Goal: Task Accomplishment & Management: Manage account settings

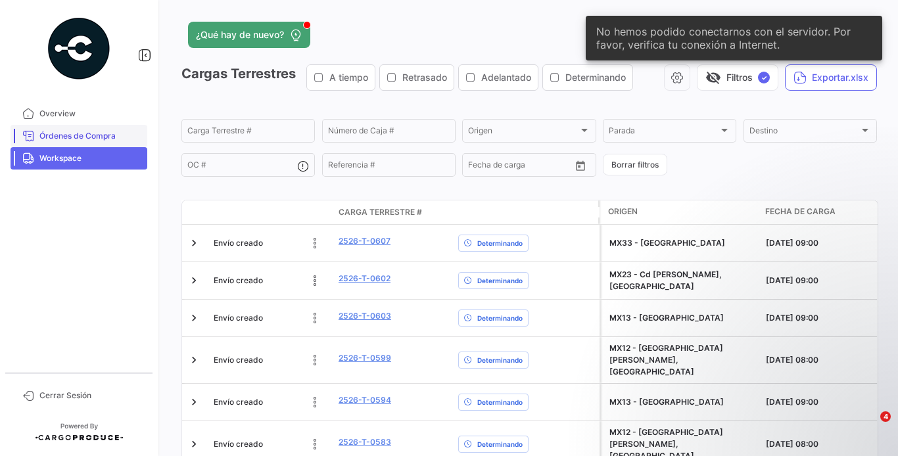
click at [68, 133] on span "Órdenes de Compra" at bounding box center [90, 136] width 103 height 12
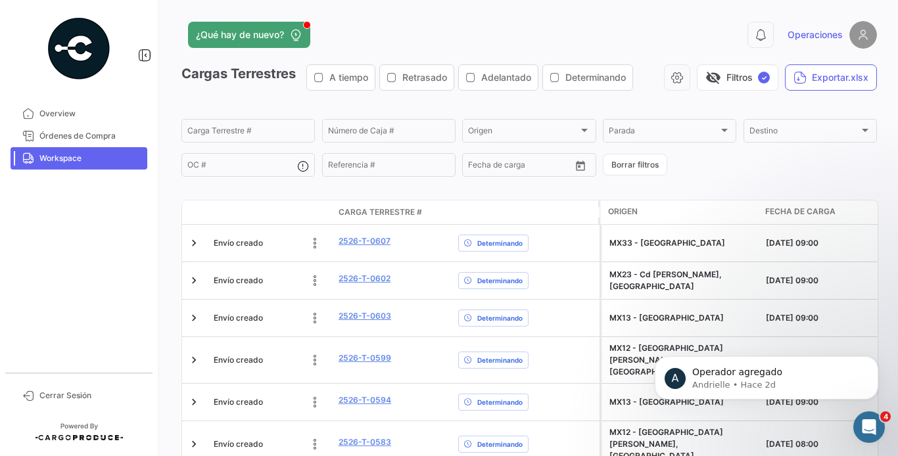
scroll to position [507, 0]
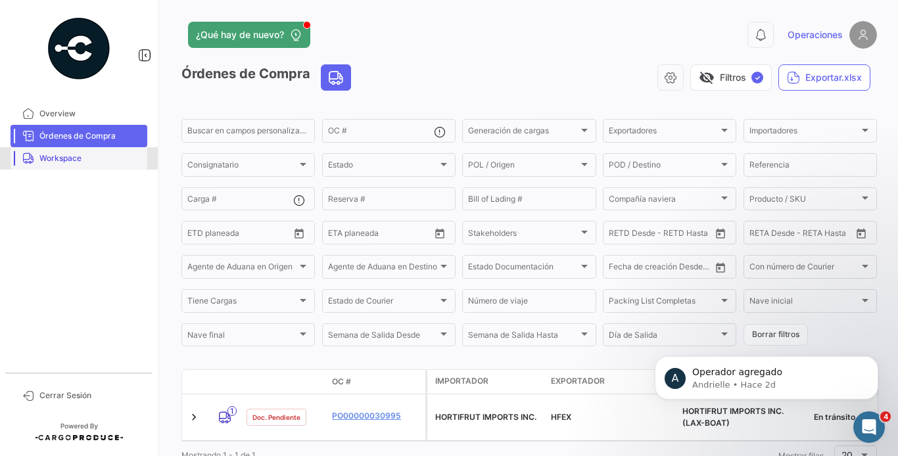
click at [88, 151] on link "Workspace" at bounding box center [79, 158] width 137 height 22
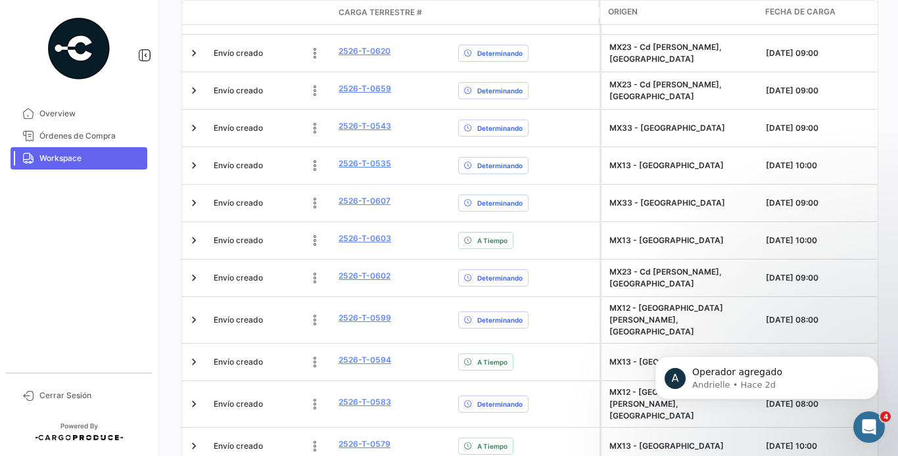
scroll to position [586, 0]
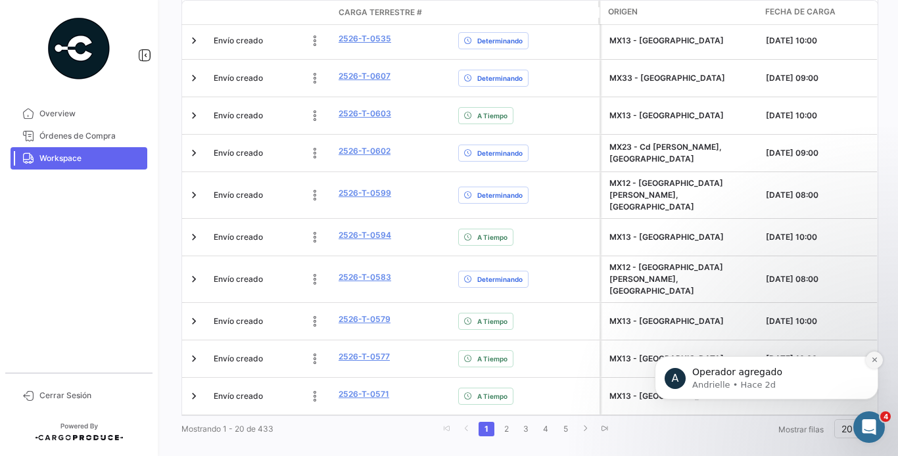
click at [874, 363] on icon "Dismiss notification" at bounding box center [874, 359] width 7 height 7
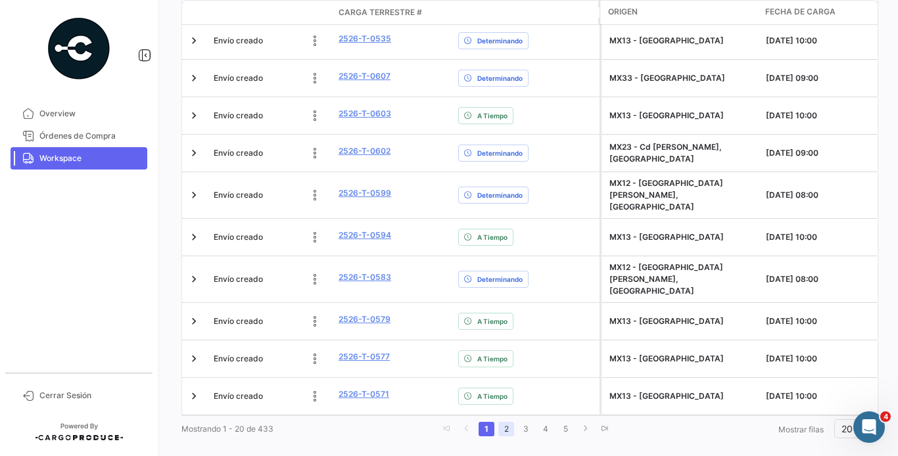
click at [502, 422] on link "2" at bounding box center [506, 429] width 16 height 14
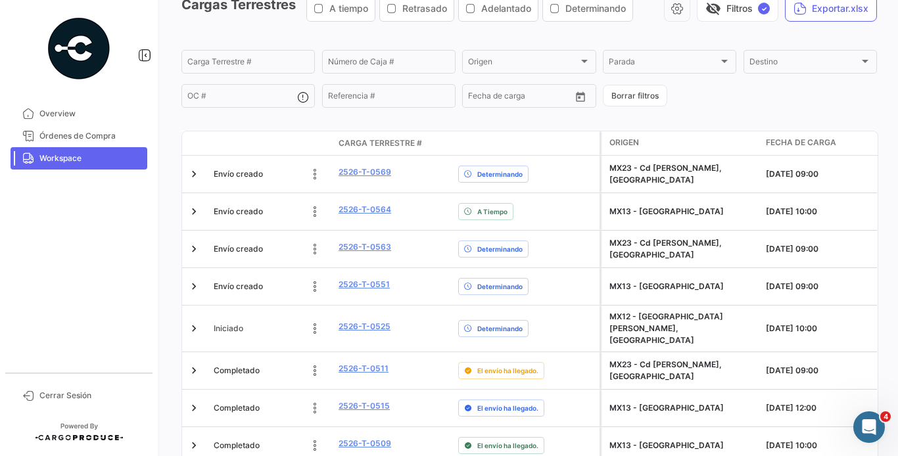
scroll to position [76, 0]
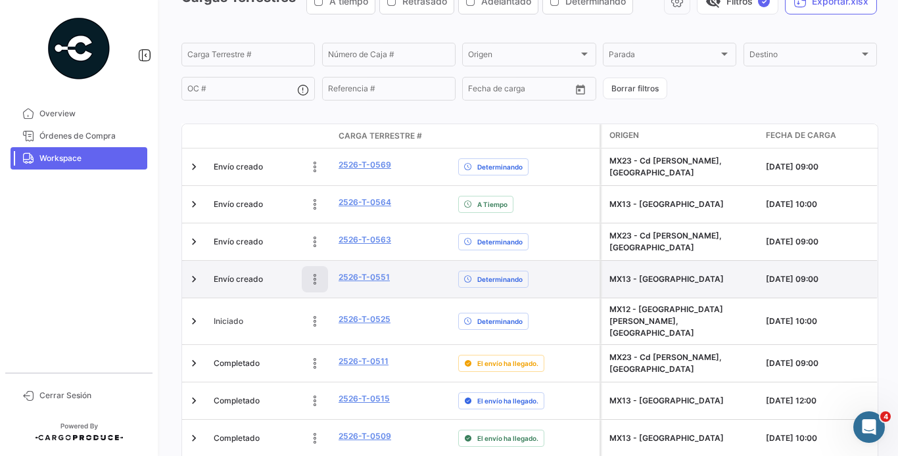
click at [310, 283] on icon at bounding box center [314, 279] width 13 height 13
click at [225, 281] on icon at bounding box center [226, 279] width 13 height 13
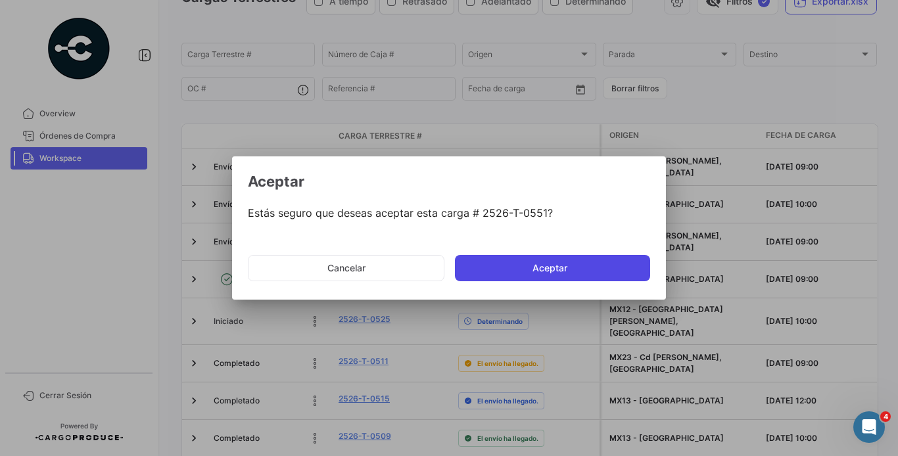
click at [469, 260] on button "Aceptar" at bounding box center [552, 268] width 195 height 26
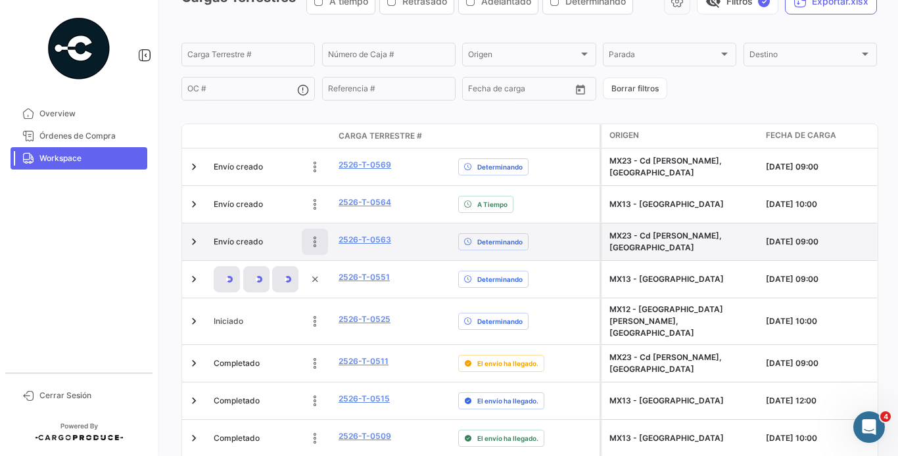
click at [304, 235] on button at bounding box center [315, 242] width 26 height 26
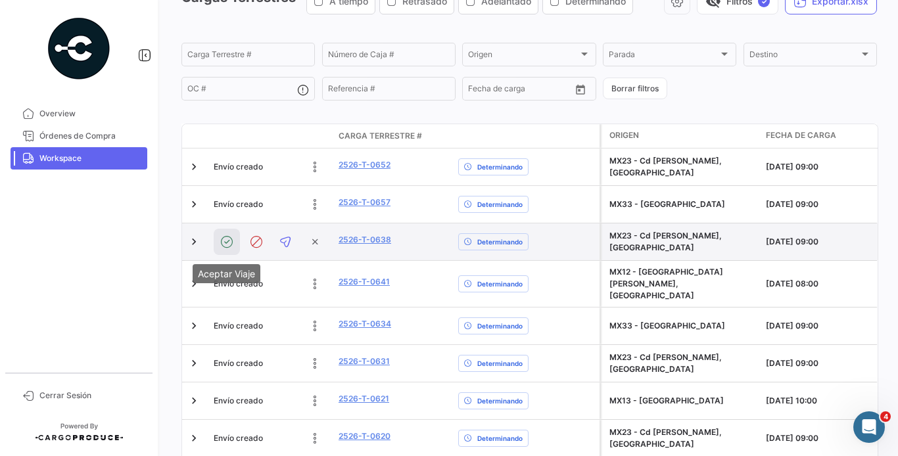
click at [230, 243] on icon at bounding box center [226, 241] width 13 height 13
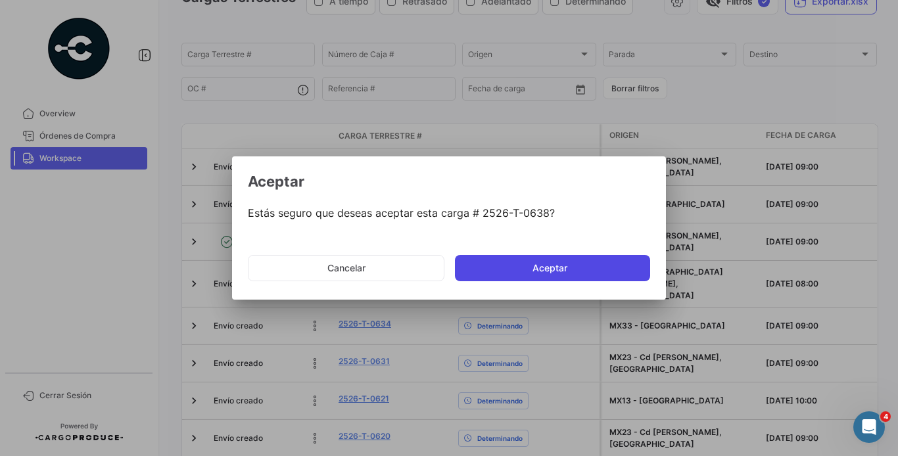
click at [488, 265] on button "Aceptar" at bounding box center [552, 268] width 195 height 26
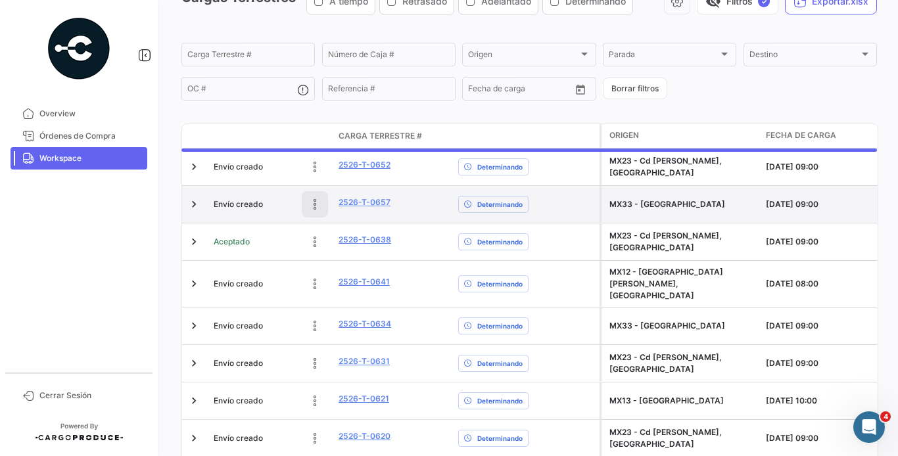
click at [316, 206] on icon at bounding box center [314, 204] width 13 height 13
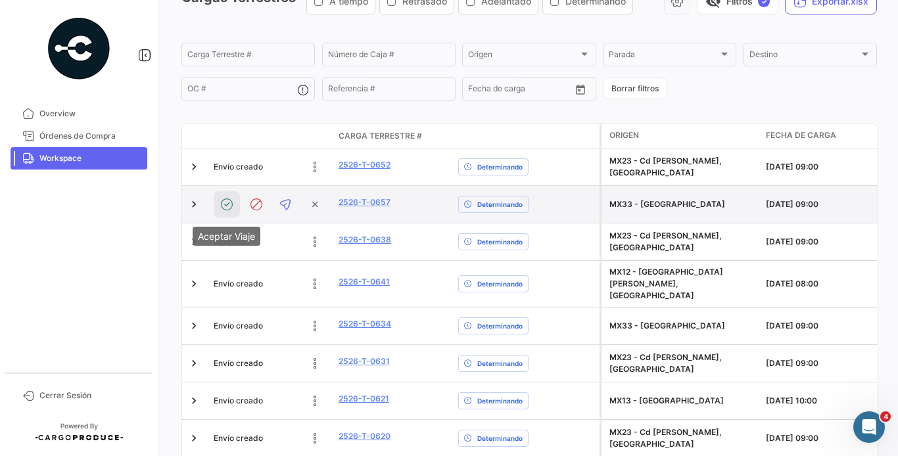
drag, startPoint x: 233, startPoint y: 204, endPoint x: 221, endPoint y: 211, distance: 14.1
click at [221, 211] on button at bounding box center [227, 204] width 26 height 26
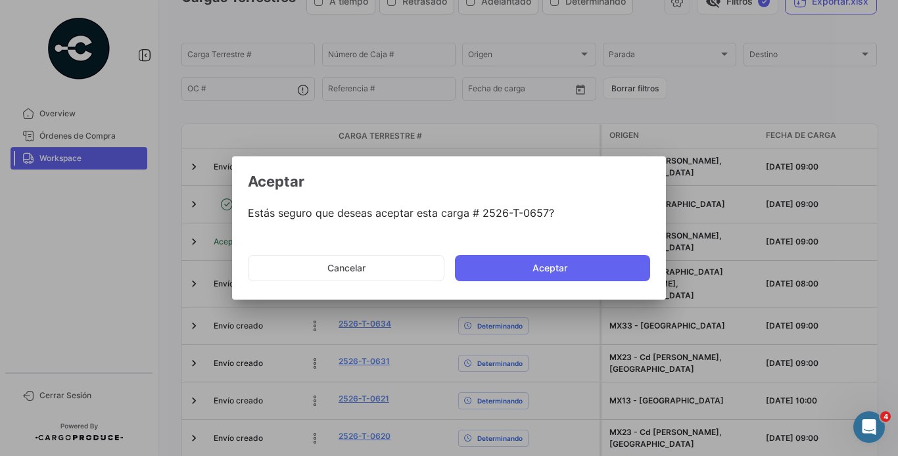
click at [221, 211] on div at bounding box center [449, 228] width 898 height 456
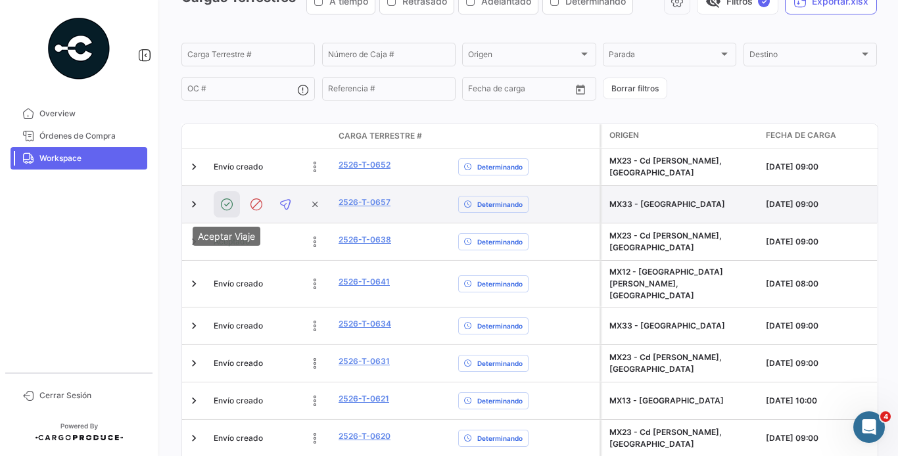
click at [234, 202] on button at bounding box center [227, 204] width 26 height 26
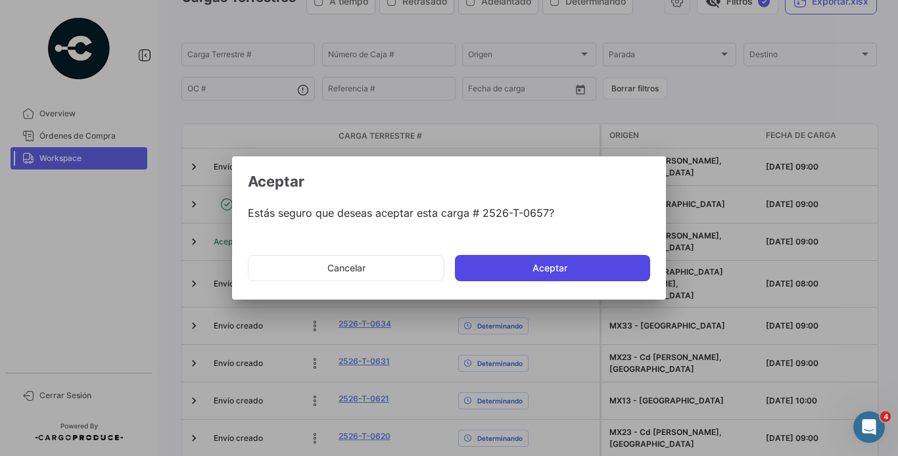
click at [501, 261] on button "Aceptar" at bounding box center [552, 268] width 195 height 26
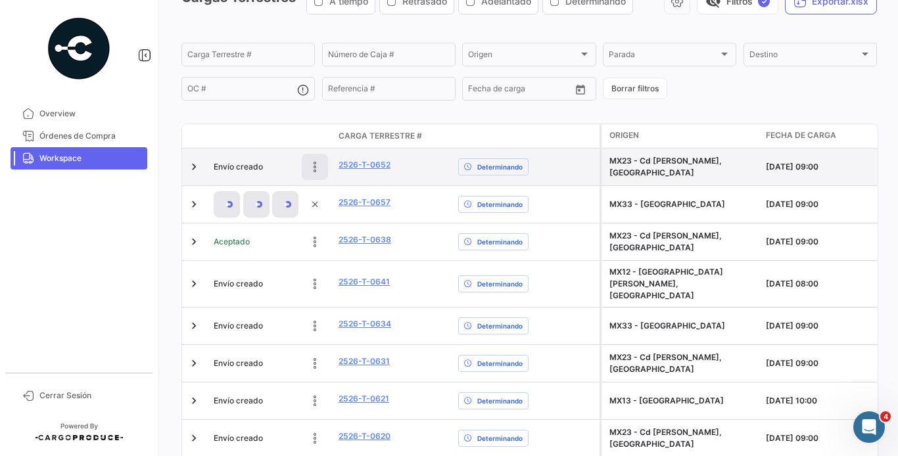
click at [312, 164] on icon at bounding box center [314, 166] width 13 height 13
click at [218, 165] on button at bounding box center [227, 167] width 26 height 26
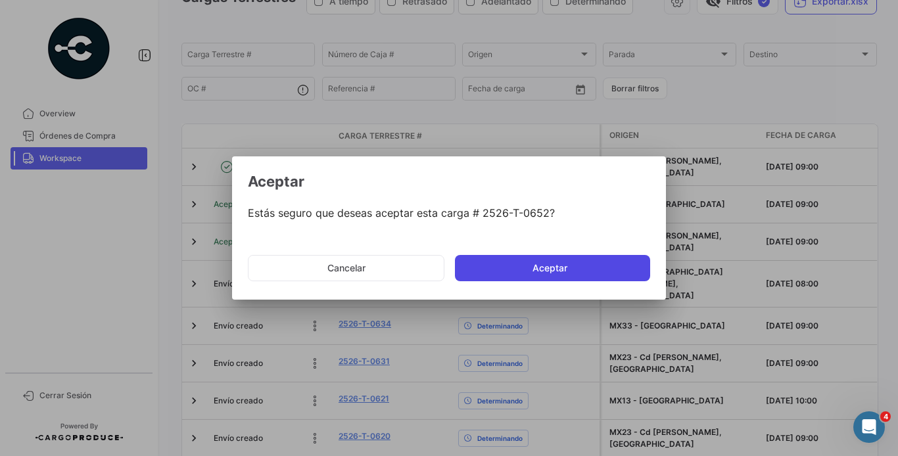
click at [523, 258] on button "Aceptar" at bounding box center [552, 268] width 195 height 26
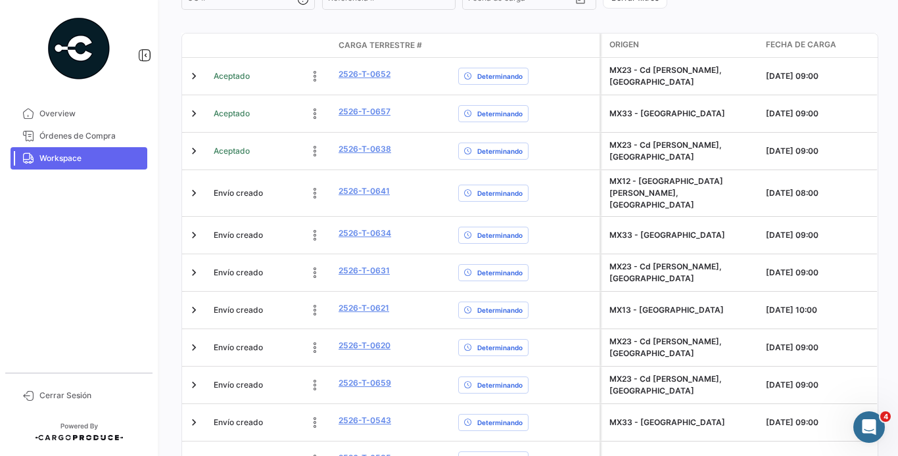
scroll to position [170, 0]
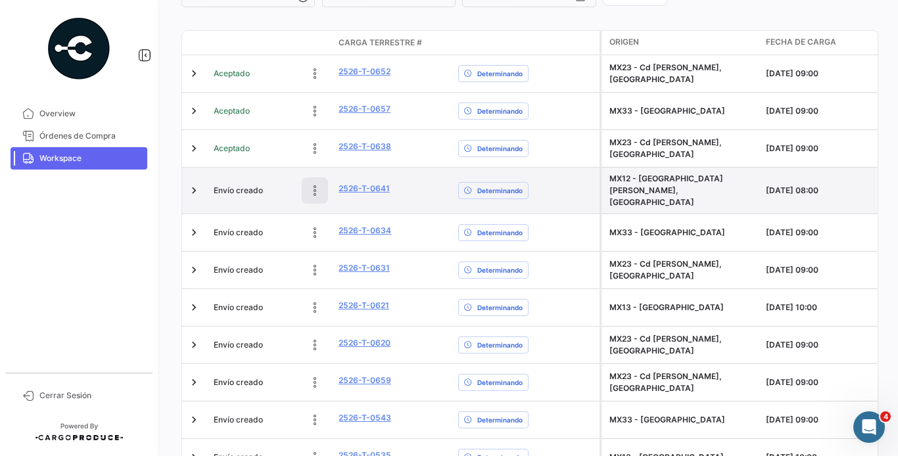
click at [312, 191] on icon at bounding box center [314, 190] width 13 height 13
click at [220, 192] on div at bounding box center [271, 190] width 114 height 26
click at [221, 189] on div at bounding box center [271, 190] width 114 height 26
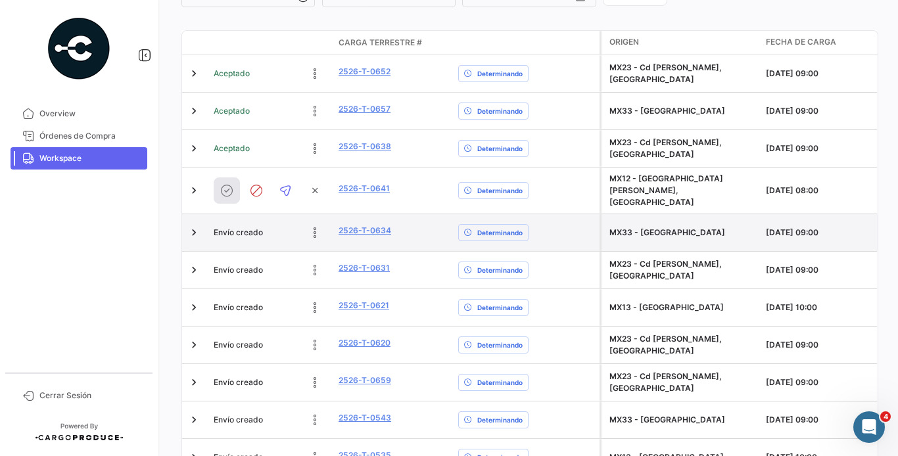
drag, startPoint x: 135, startPoint y: 237, endPoint x: 266, endPoint y: 225, distance: 131.4
click at [266, 225] on mat-sidenav-container "Overview Órdenes de Compra Workspace Cerrar Sesión ¿Qué hay de nuevo? 0 Operaci…" at bounding box center [449, 228] width 898 height 456
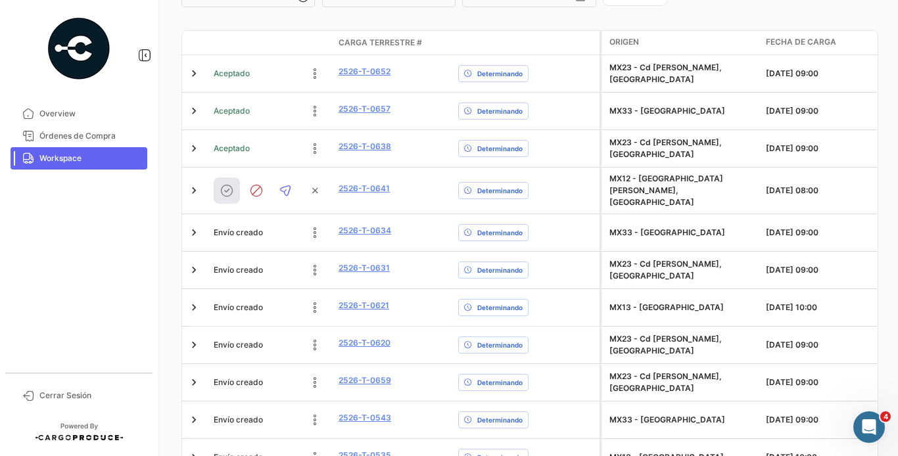
click at [159, 237] on app-menu "Overview Órdenes de Compra Workspace Cerrar Sesión" at bounding box center [80, 228] width 160 height 456
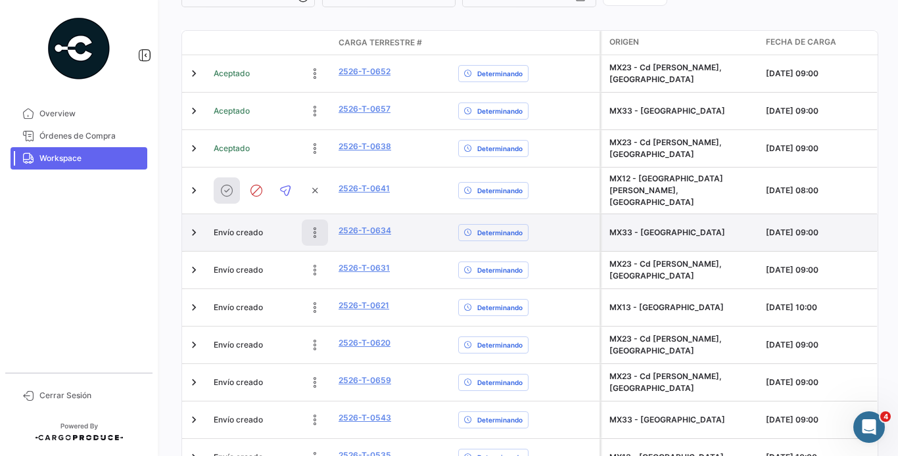
click at [319, 226] on icon at bounding box center [314, 232] width 13 height 13
click at [223, 226] on icon at bounding box center [226, 232] width 13 height 13
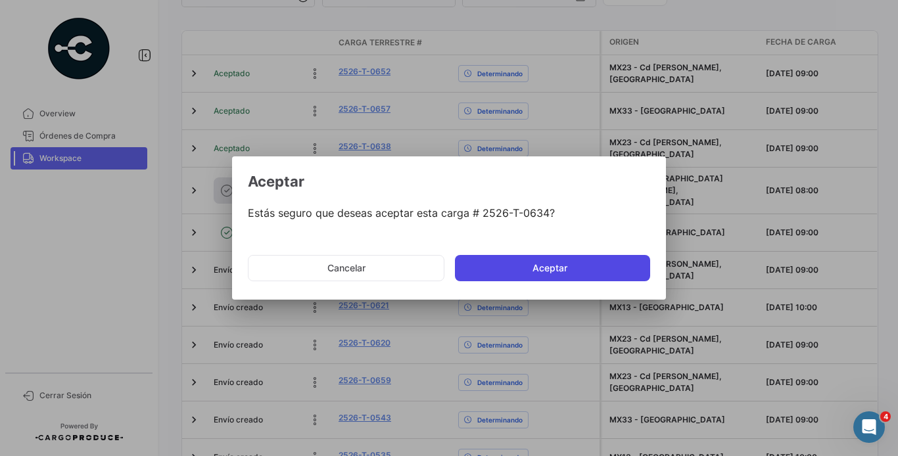
click at [485, 269] on button "Aceptar" at bounding box center [552, 268] width 195 height 26
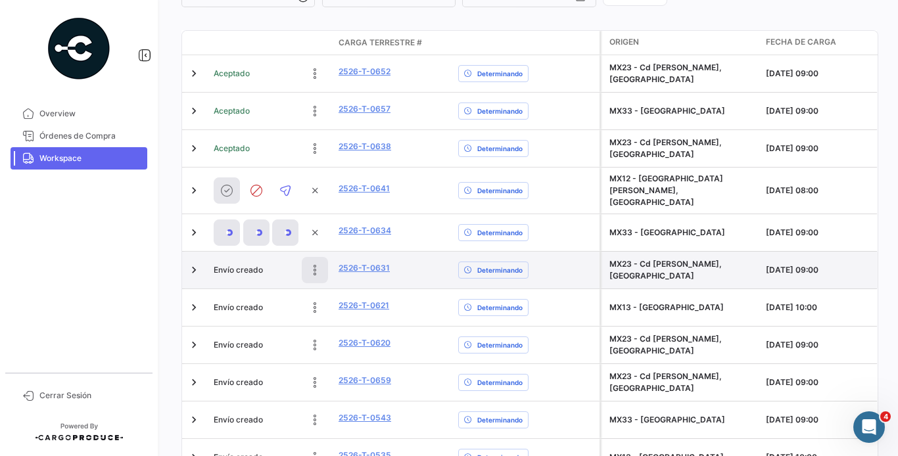
click at [317, 264] on icon at bounding box center [314, 270] width 13 height 13
click at [232, 257] on button at bounding box center [227, 270] width 26 height 26
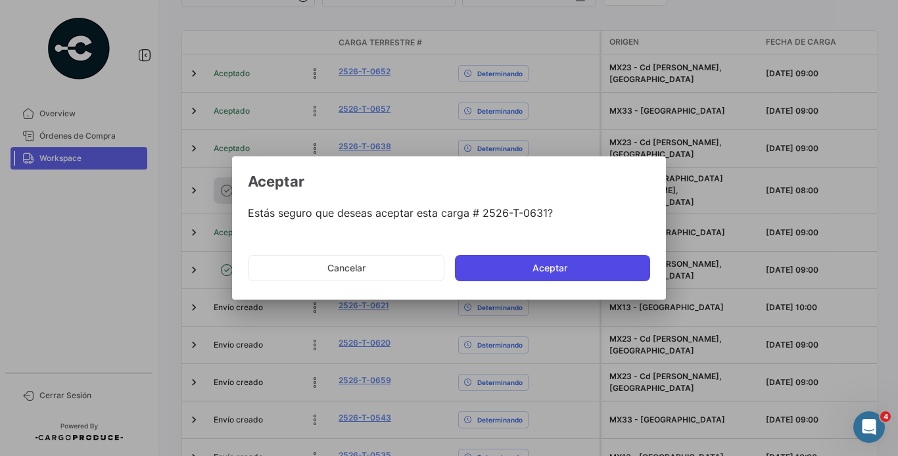
click at [499, 273] on button "Aceptar" at bounding box center [552, 268] width 195 height 26
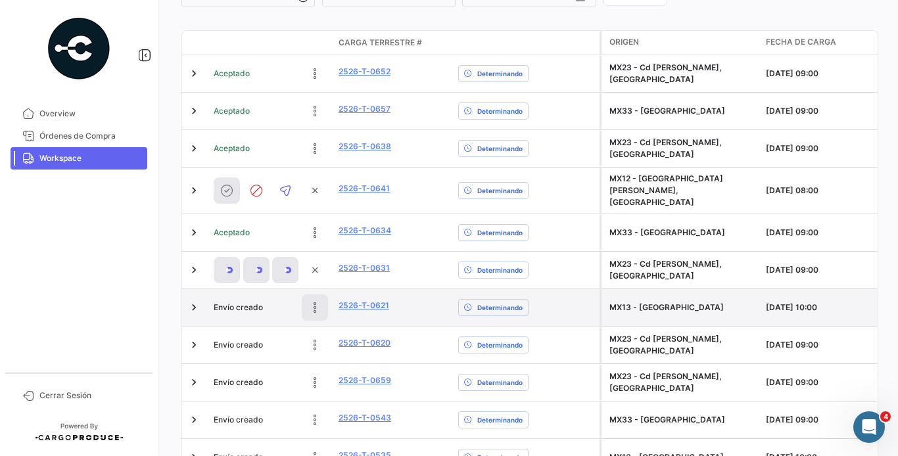
click at [307, 300] on button at bounding box center [315, 307] width 26 height 26
click at [230, 302] on icon at bounding box center [226, 307] width 13 height 13
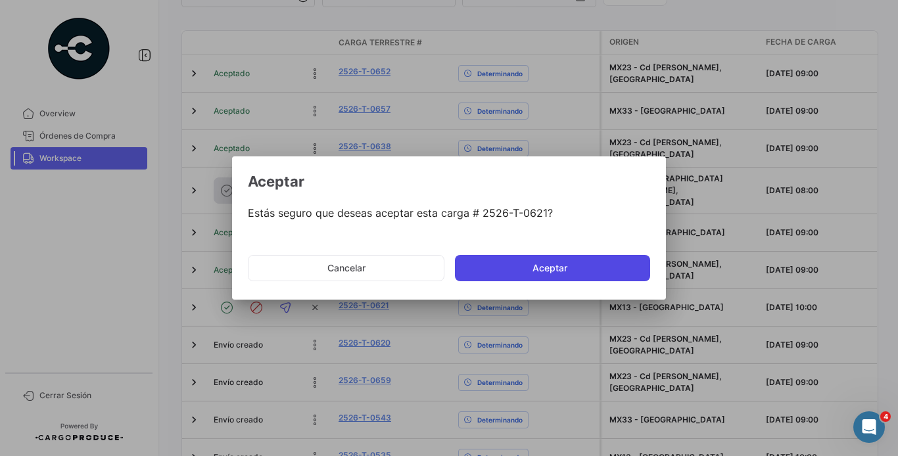
click at [492, 265] on button "Aceptar" at bounding box center [552, 268] width 195 height 26
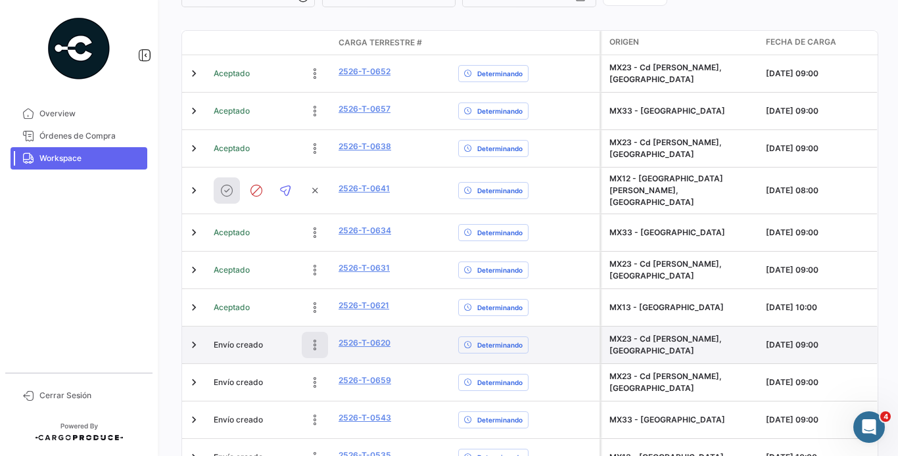
click at [312, 338] on icon at bounding box center [314, 344] width 13 height 13
click at [222, 338] on icon at bounding box center [226, 344] width 13 height 13
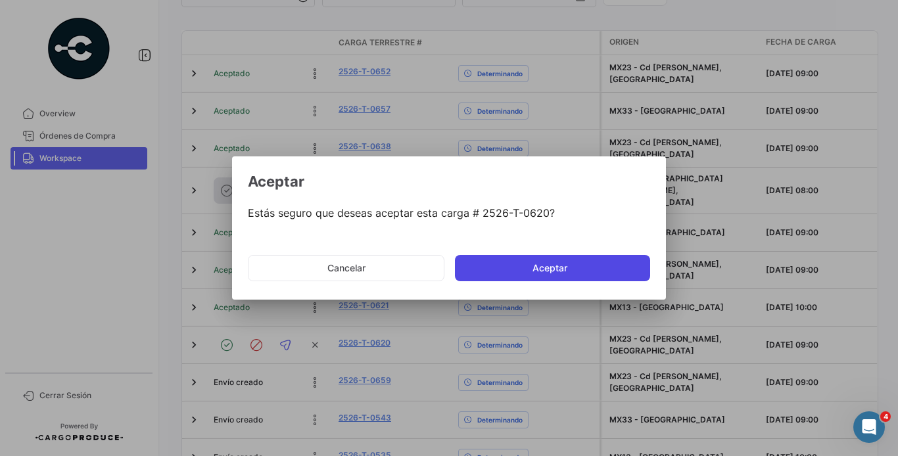
click at [488, 275] on button "Aceptar" at bounding box center [552, 268] width 195 height 26
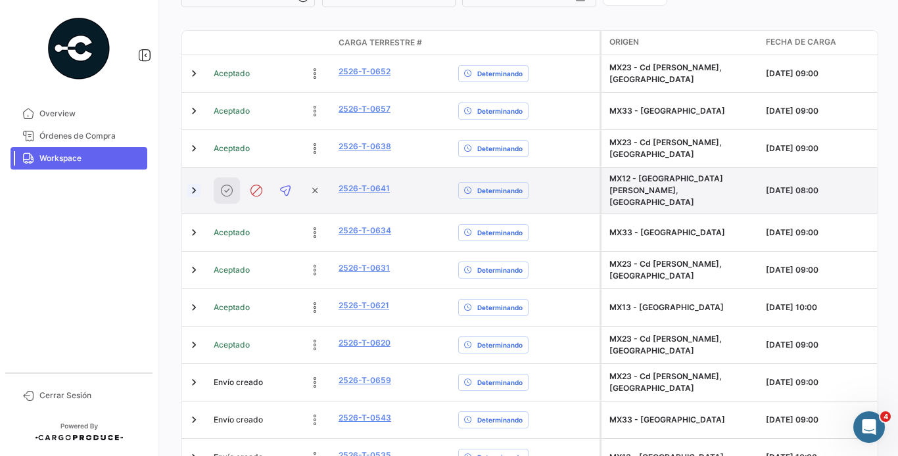
drag, startPoint x: 222, startPoint y: 187, endPoint x: 190, endPoint y: 185, distance: 32.3
click at [190, 185] on div "2526-T-0641 Determinando" at bounding box center [390, 191] width 417 height 46
click at [190, 185] on link at bounding box center [193, 190] width 13 height 13
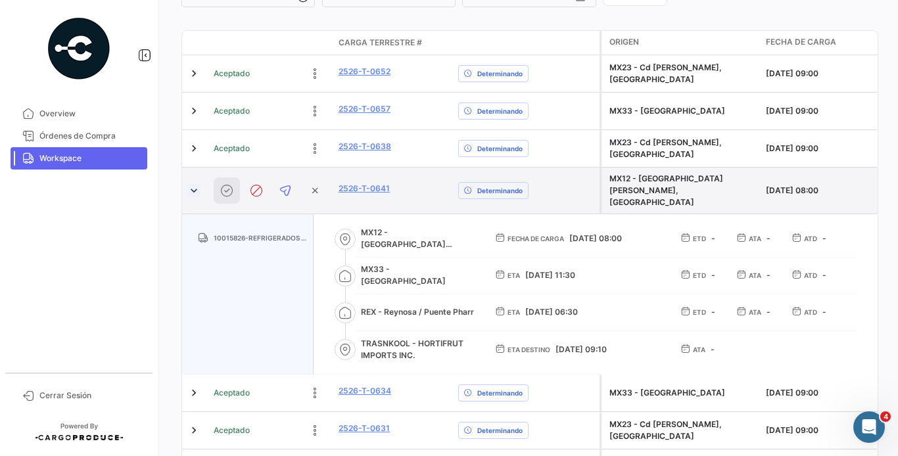
click at [191, 188] on link at bounding box center [193, 190] width 13 height 13
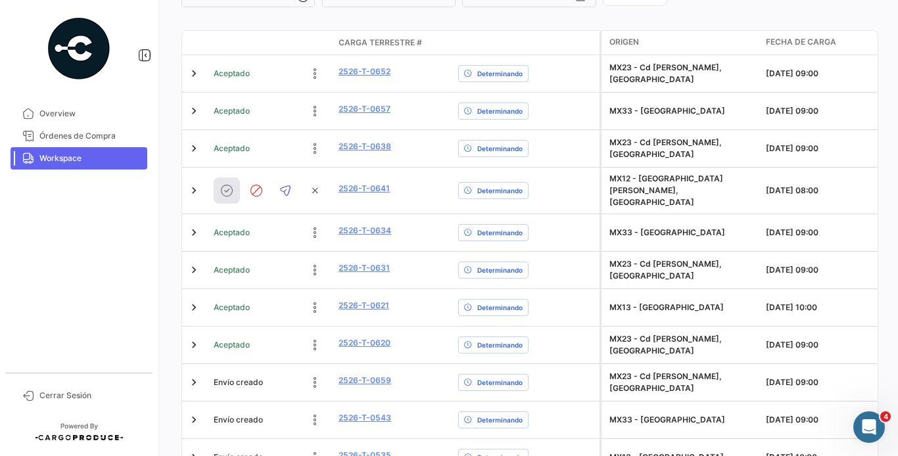
click at [116, 256] on mat-nav-list "Overview Órdenes de Compra Workspace" at bounding box center [79, 232] width 158 height 270
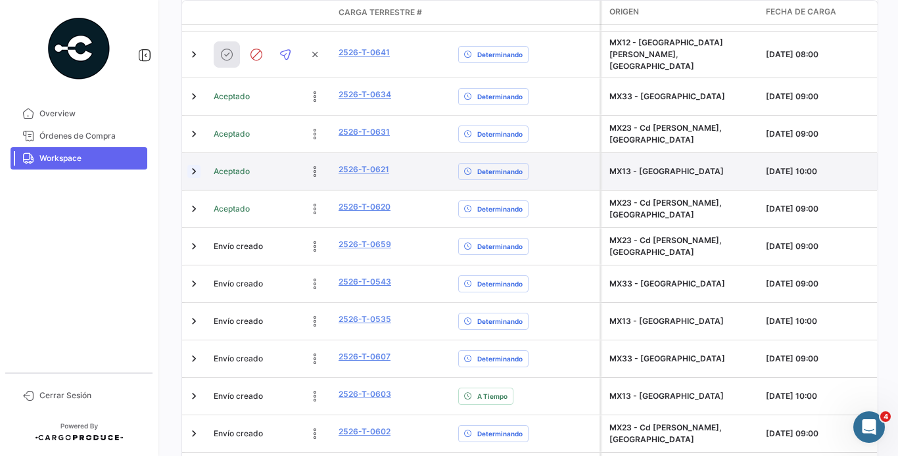
scroll to position [306, 0]
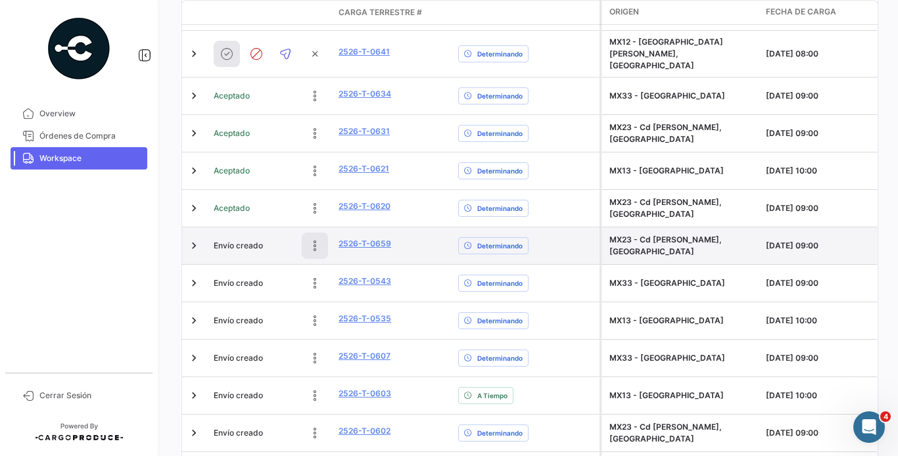
click at [310, 241] on icon at bounding box center [314, 245] width 13 height 13
click at [227, 239] on icon at bounding box center [226, 245] width 13 height 13
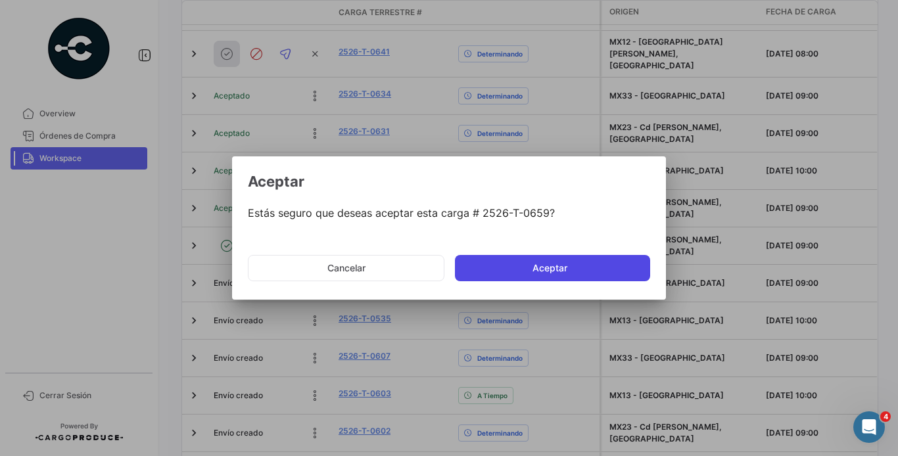
click at [480, 267] on button "Aceptar" at bounding box center [552, 268] width 195 height 26
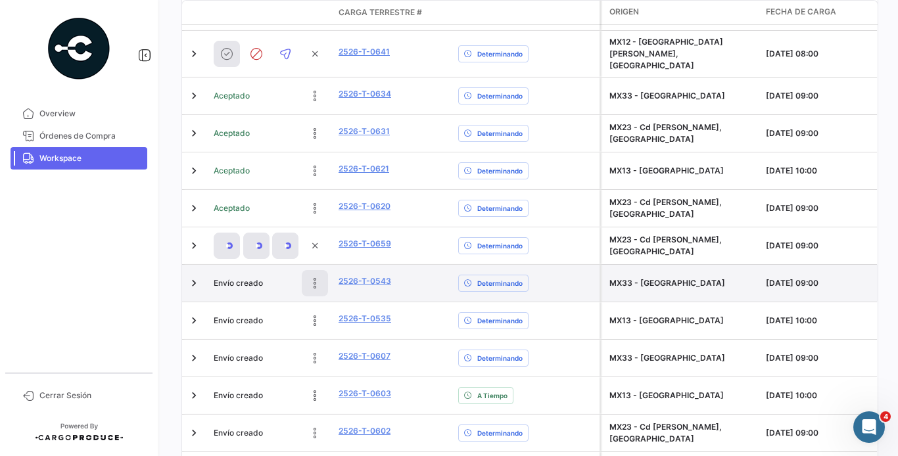
click at [314, 277] on icon at bounding box center [314, 283] width 13 height 13
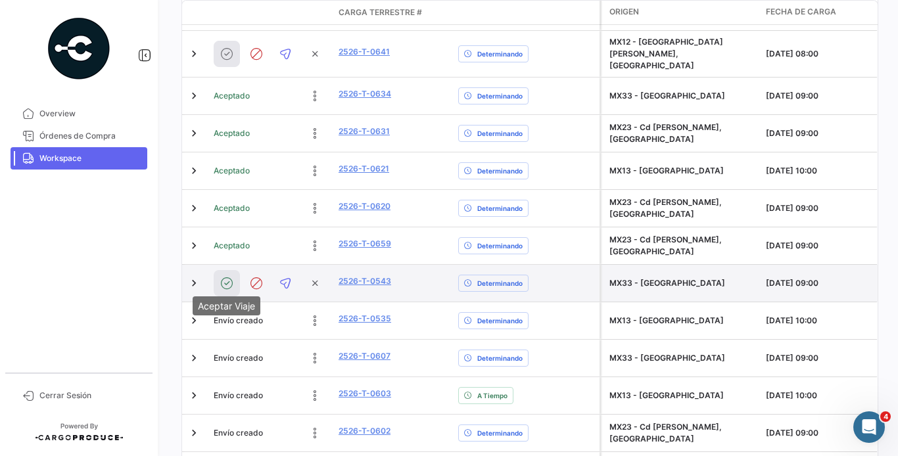
click at [228, 277] on icon at bounding box center [226, 283] width 13 height 13
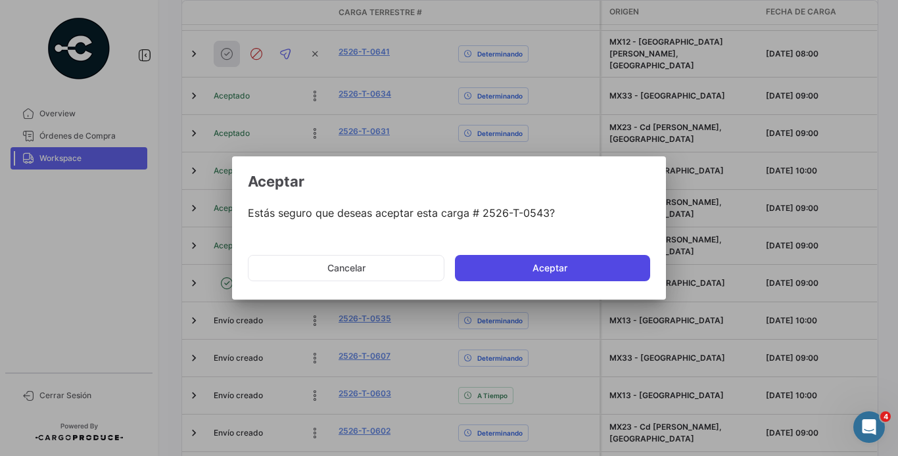
click at [526, 269] on button "Aceptar" at bounding box center [552, 268] width 195 height 26
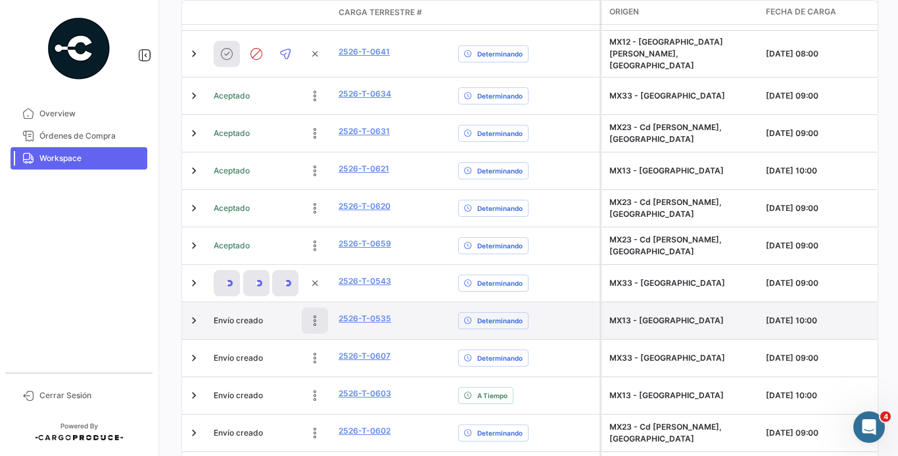
click at [314, 317] on icon at bounding box center [314, 320] width 13 height 13
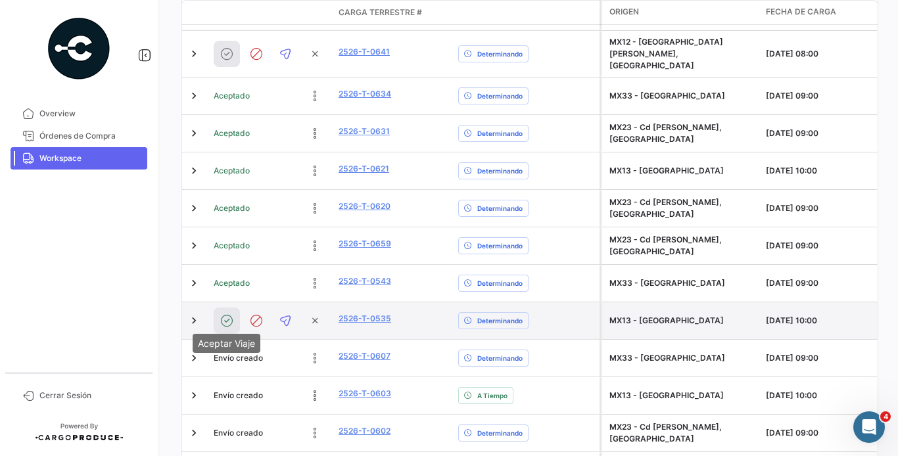
click at [229, 314] on icon at bounding box center [226, 320] width 13 height 13
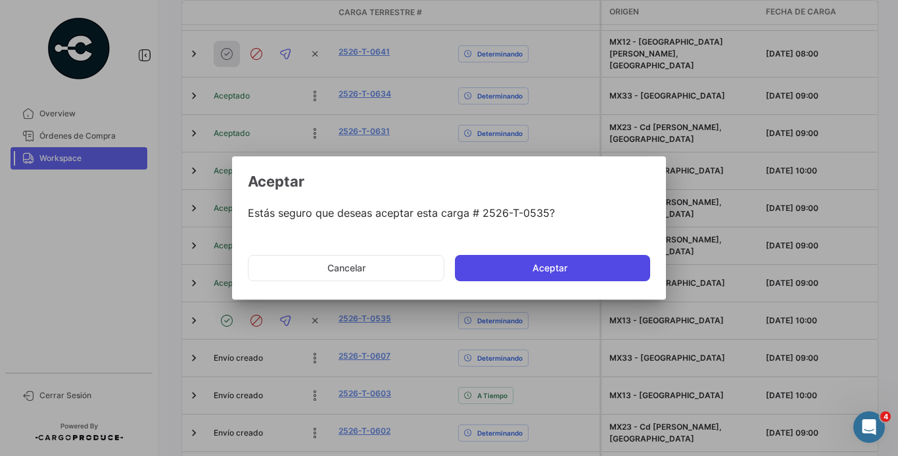
click at [507, 264] on button "Aceptar" at bounding box center [552, 268] width 195 height 26
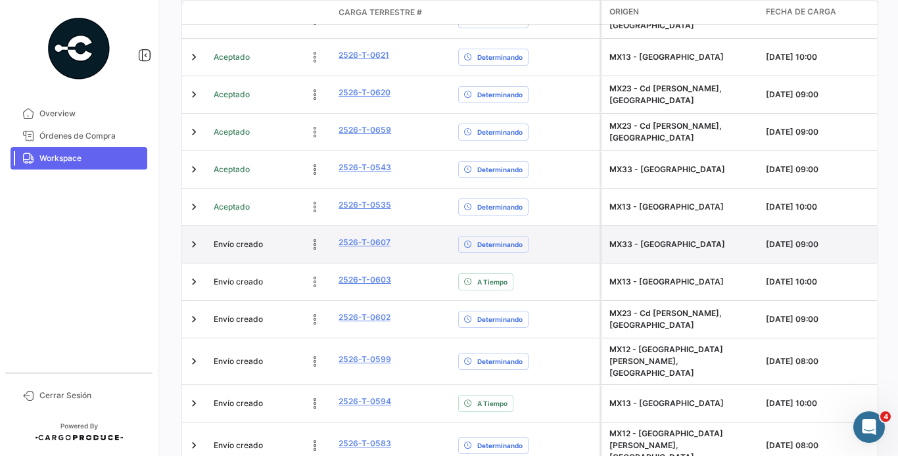
scroll to position [421, 0]
click at [305, 239] on button at bounding box center [315, 243] width 26 height 26
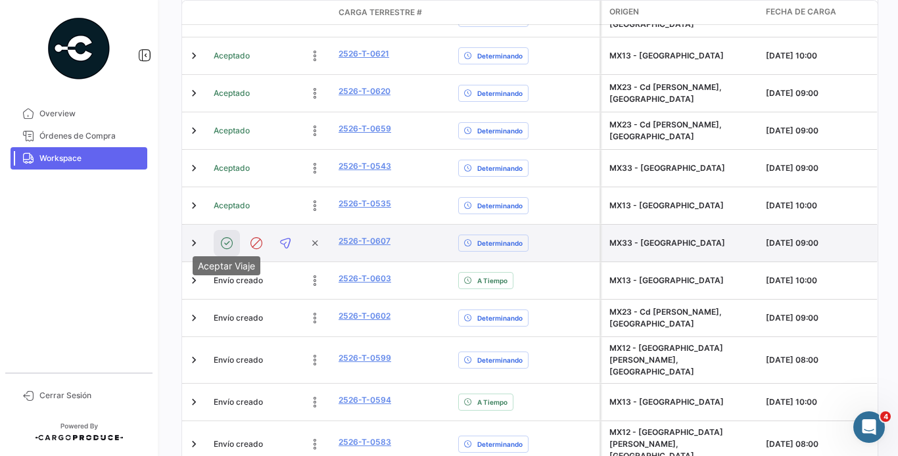
click at [229, 237] on icon at bounding box center [226, 243] width 13 height 13
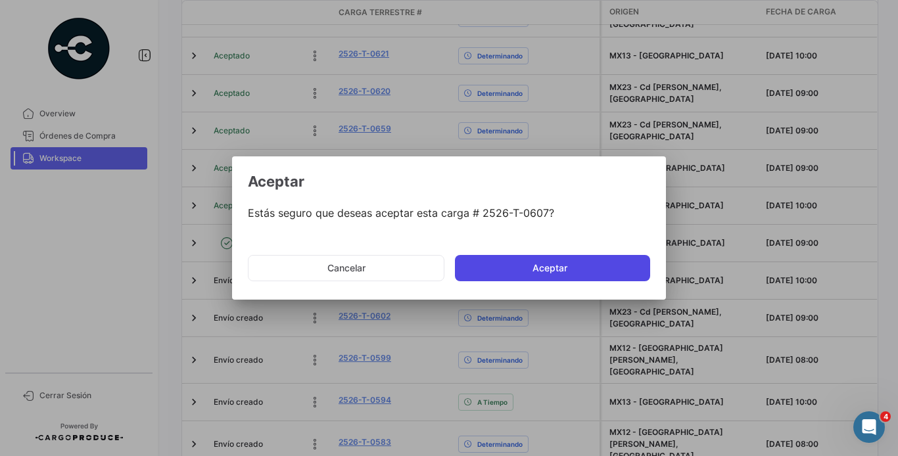
click at [481, 261] on button "Aceptar" at bounding box center [552, 268] width 195 height 26
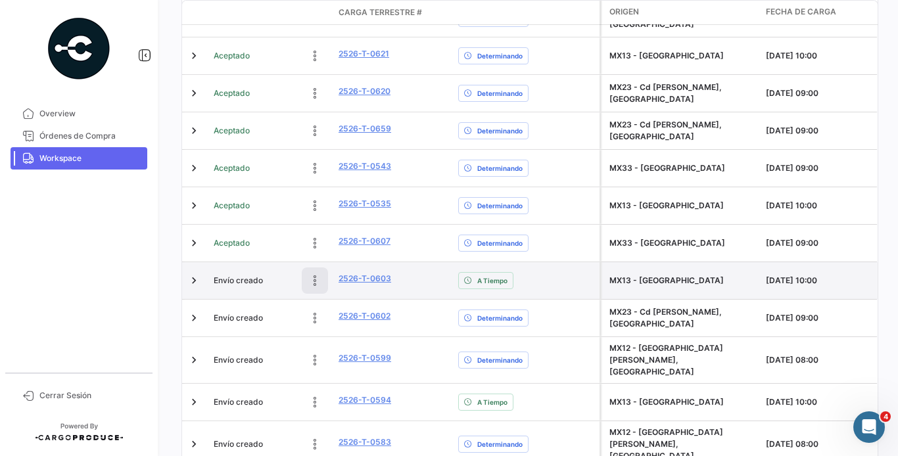
click at [314, 277] on icon at bounding box center [314, 280] width 13 height 13
click at [229, 267] on button at bounding box center [227, 280] width 26 height 26
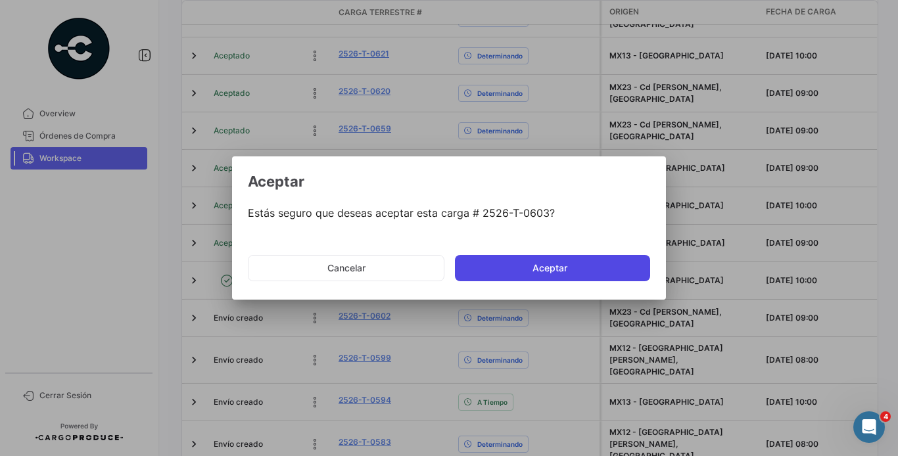
click at [508, 258] on button "Aceptar" at bounding box center [552, 268] width 195 height 26
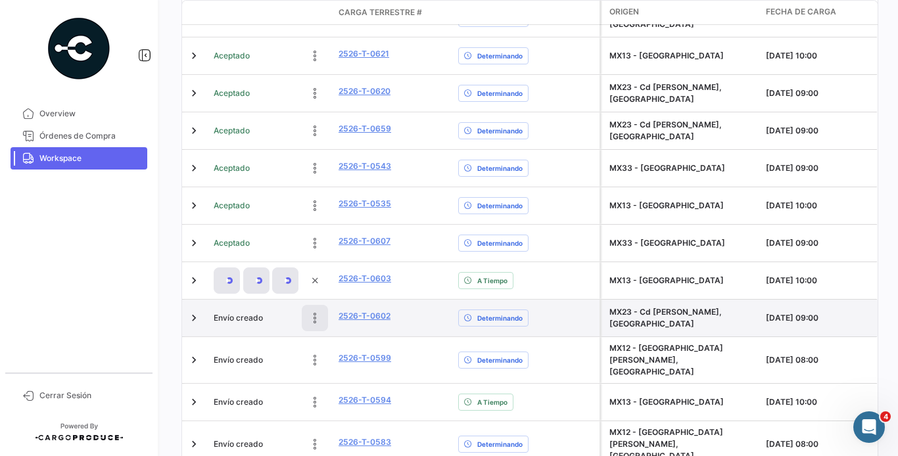
click at [307, 308] on button at bounding box center [315, 318] width 26 height 26
click at [227, 312] on icon at bounding box center [226, 318] width 13 height 13
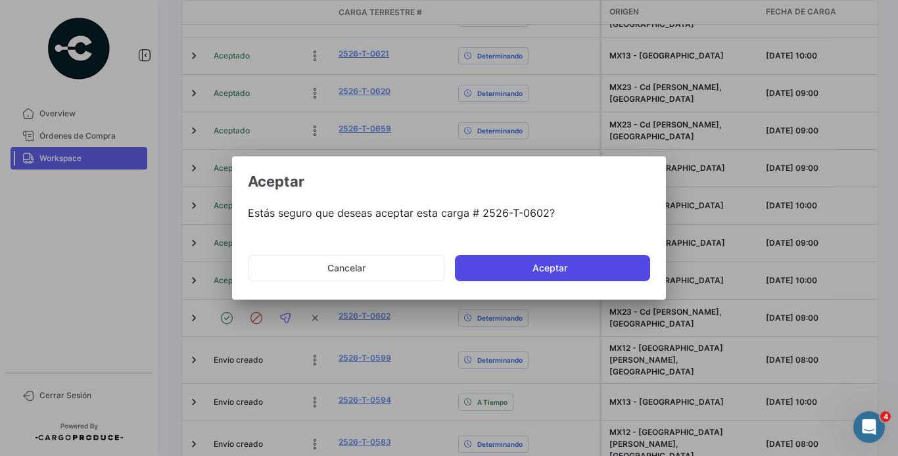
click at [507, 266] on button "Aceptar" at bounding box center [552, 268] width 195 height 26
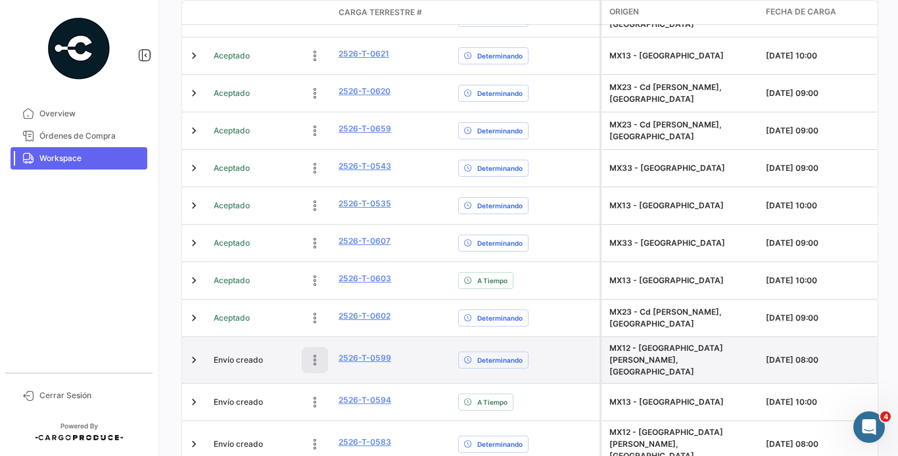
click at [313, 354] on icon at bounding box center [314, 360] width 13 height 13
click at [227, 354] on icon at bounding box center [226, 360] width 13 height 13
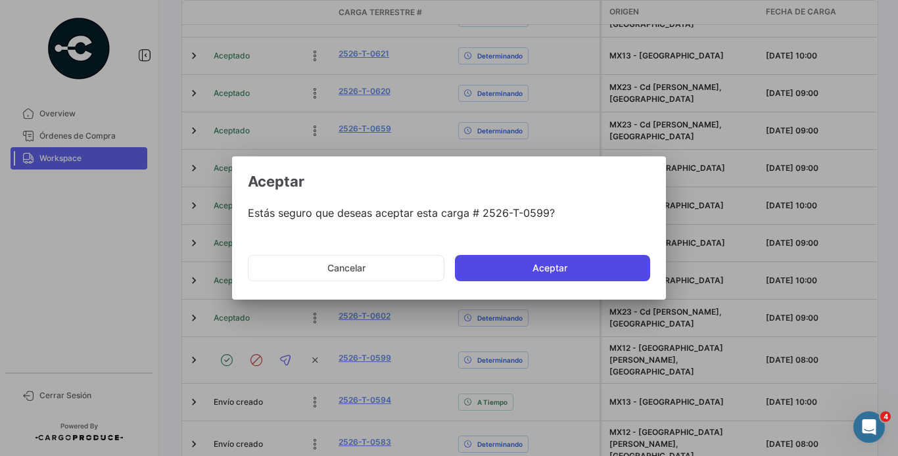
click at [532, 271] on button "Aceptar" at bounding box center [552, 268] width 195 height 26
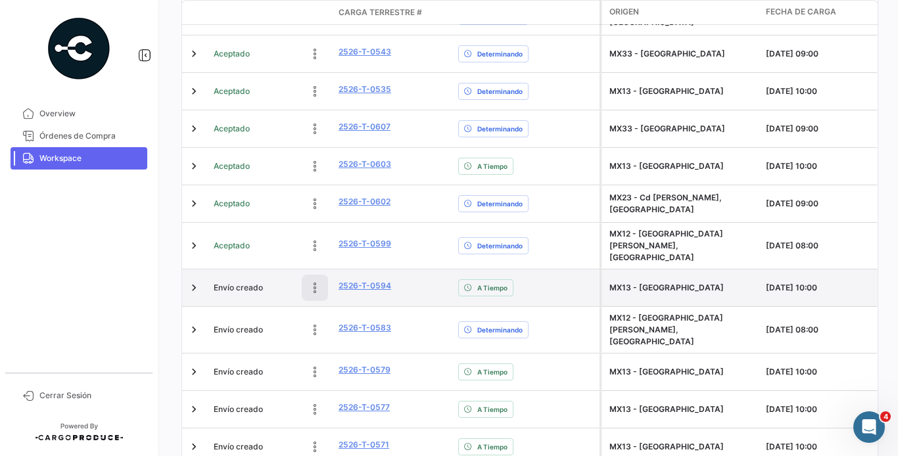
scroll to position [544, 0]
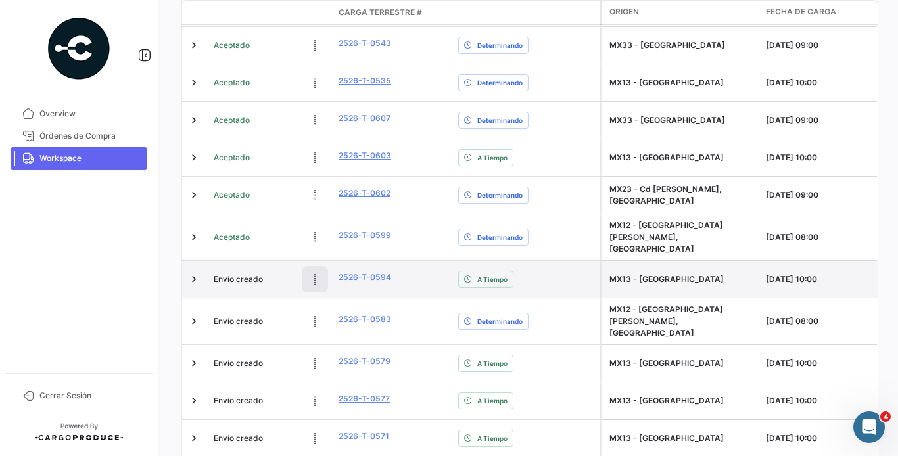
click at [317, 277] on datatable-body-cell "Envío creado" at bounding box center [270, 279] width 125 height 37
click at [314, 273] on icon at bounding box center [314, 279] width 13 height 13
click at [224, 273] on icon at bounding box center [226, 279] width 13 height 13
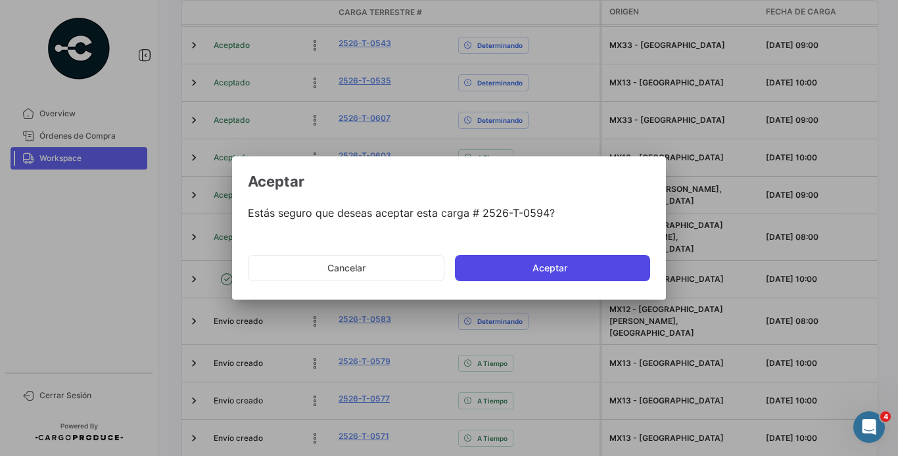
click at [465, 264] on button "Aceptar" at bounding box center [552, 268] width 195 height 26
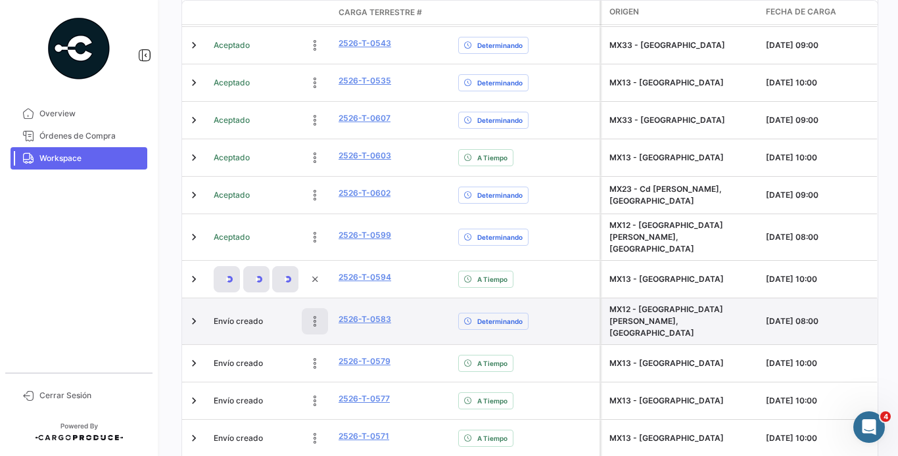
click at [316, 315] on icon at bounding box center [314, 321] width 13 height 13
click at [221, 315] on icon at bounding box center [226, 321] width 13 height 13
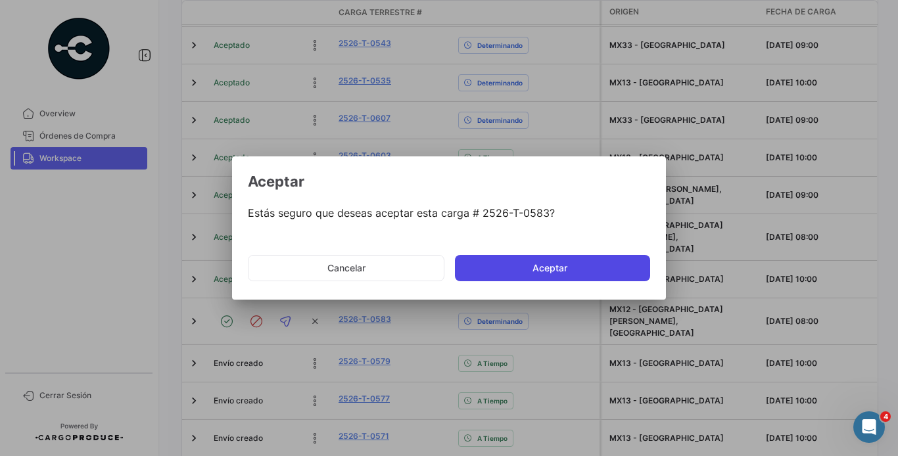
click at [468, 277] on button "Aceptar" at bounding box center [552, 268] width 195 height 26
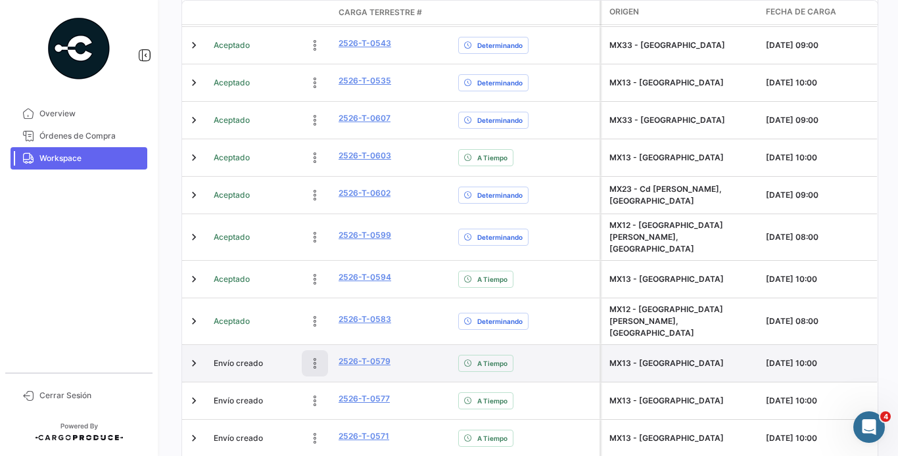
click at [323, 350] on button at bounding box center [315, 363] width 26 height 26
click at [229, 357] on icon at bounding box center [226, 363] width 13 height 13
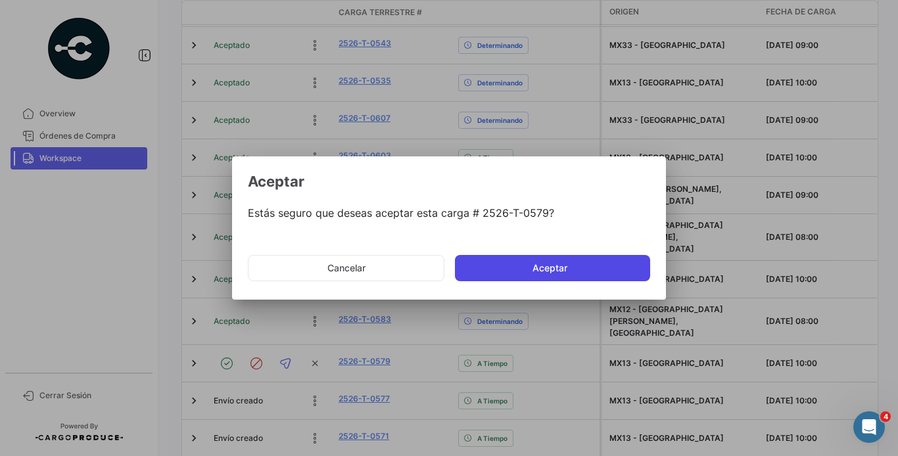
click at [484, 264] on button "Aceptar" at bounding box center [552, 268] width 195 height 26
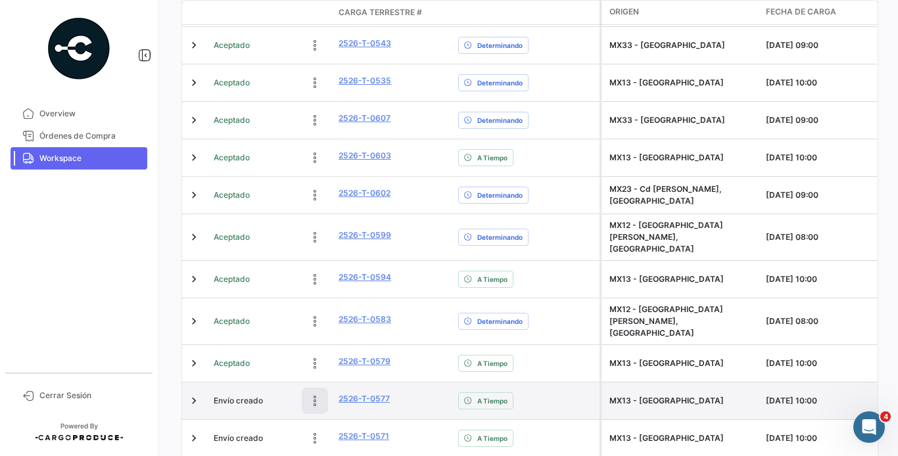
click at [313, 394] on icon at bounding box center [314, 400] width 13 height 13
click at [223, 394] on icon at bounding box center [226, 400] width 13 height 13
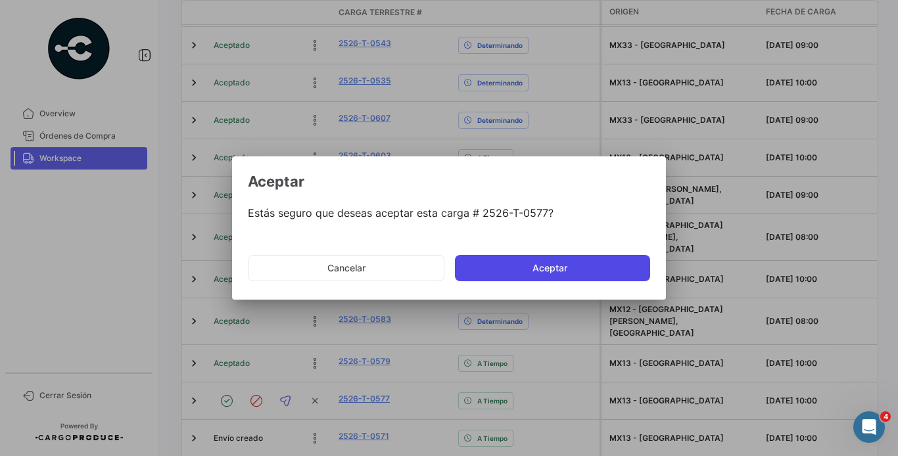
click at [569, 262] on button "Aceptar" at bounding box center [552, 268] width 195 height 26
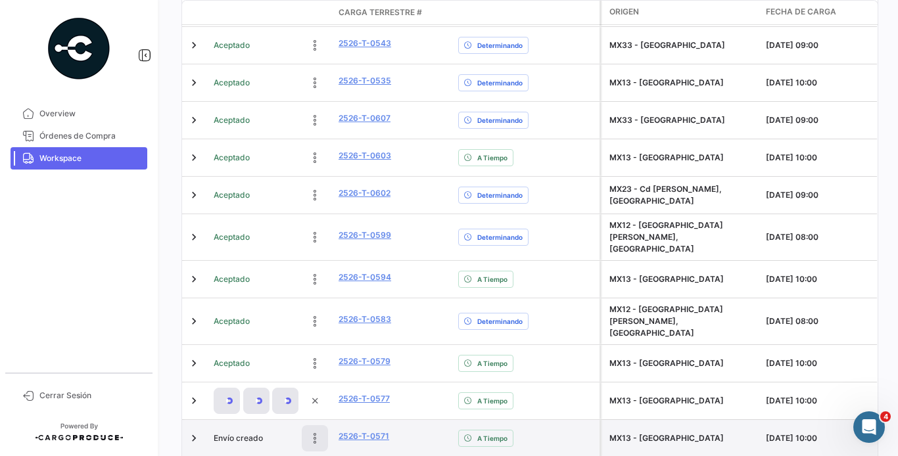
click at [315, 425] on button at bounding box center [315, 438] width 26 height 26
click at [227, 425] on button at bounding box center [227, 438] width 26 height 26
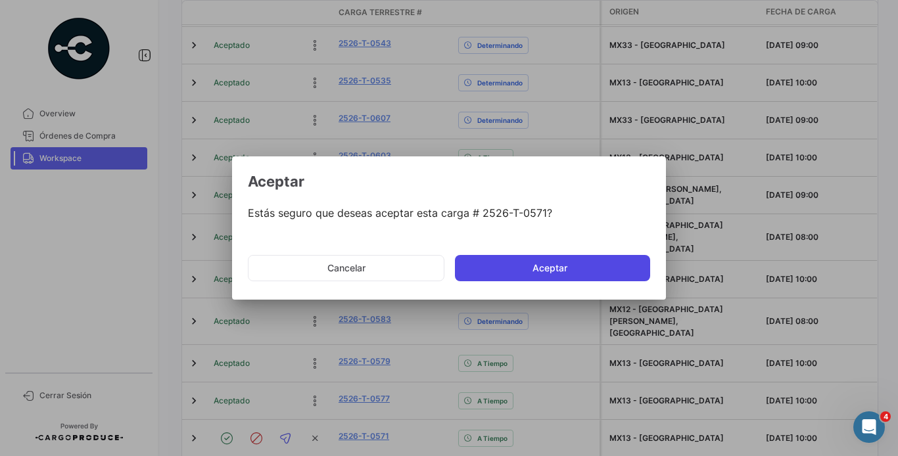
click at [528, 279] on button "Aceptar" at bounding box center [552, 268] width 195 height 26
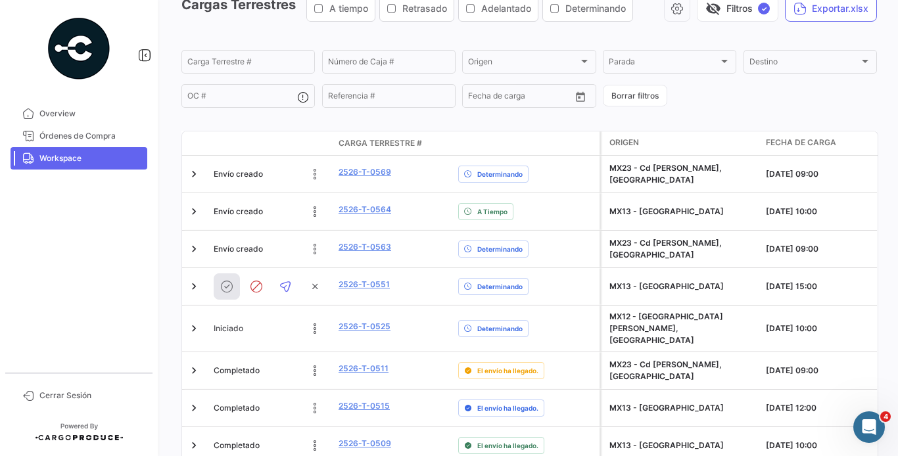
scroll to position [70, 0]
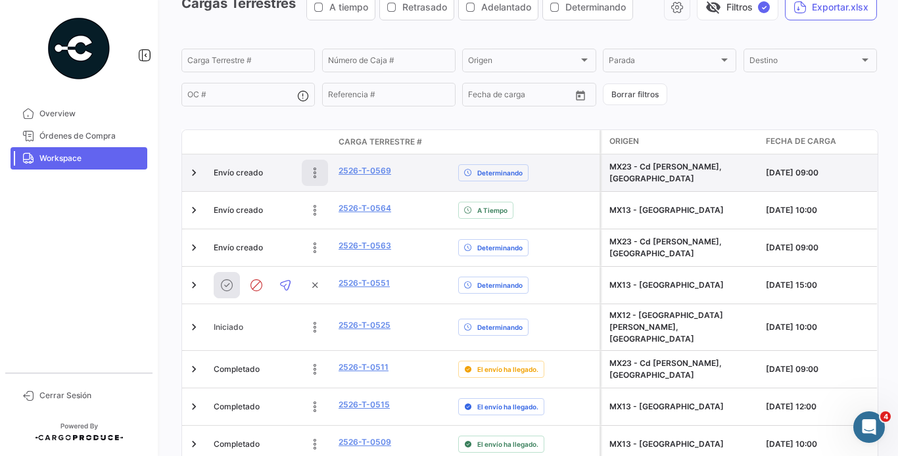
click at [317, 177] on icon at bounding box center [314, 172] width 13 height 13
click at [235, 175] on div at bounding box center [271, 173] width 114 height 26
click at [229, 175] on div at bounding box center [271, 173] width 114 height 26
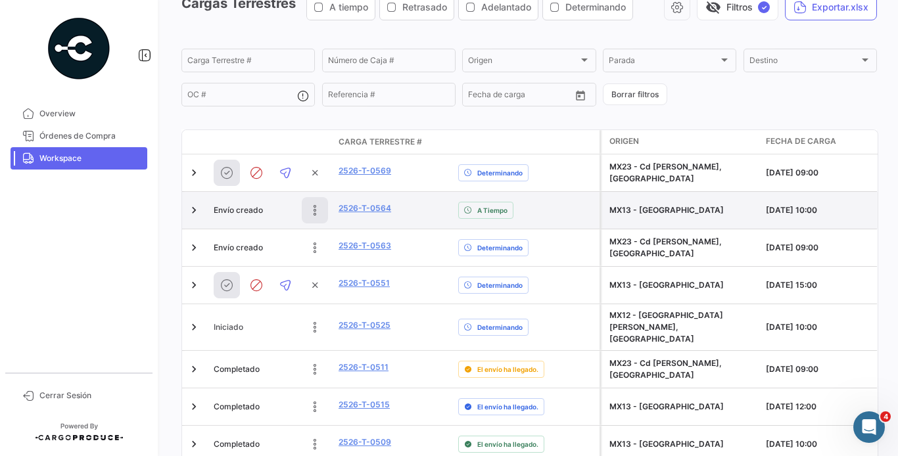
click at [326, 214] on button at bounding box center [315, 210] width 26 height 26
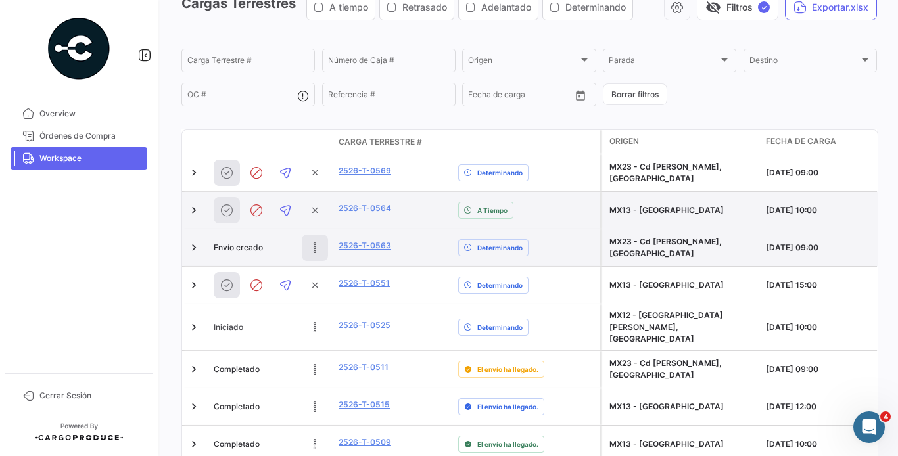
drag, startPoint x: 220, startPoint y: 208, endPoint x: 315, endPoint y: 254, distance: 105.8
click at [315, 254] on button at bounding box center [315, 248] width 26 height 26
click at [93, 296] on mat-nav-list "Overview Órdenes de Compra Workspace" at bounding box center [79, 232] width 158 height 270
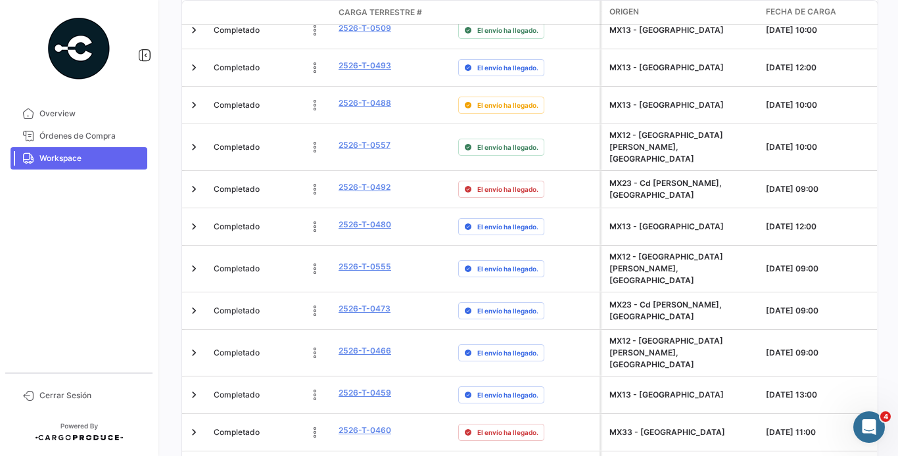
scroll to position [586, 0]
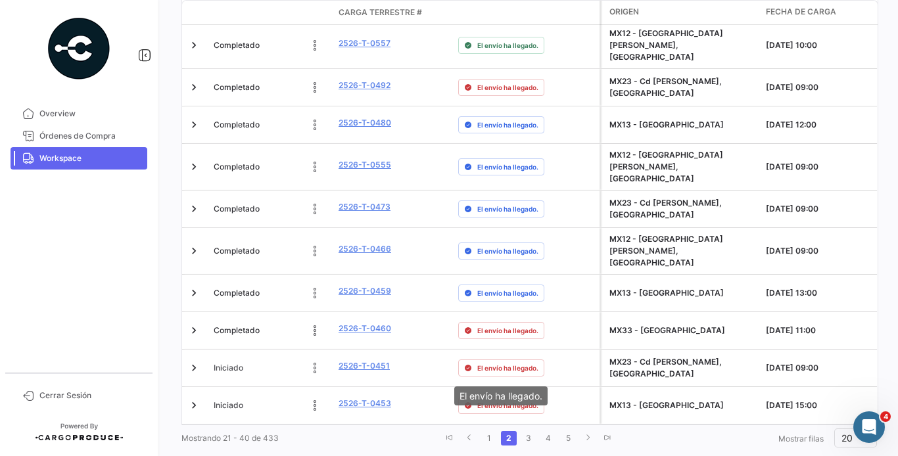
click at [482, 410] on mat-tooltip-component "El envío ha llegado." at bounding box center [501, 395] width 112 height 37
click at [487, 431] on link "1" at bounding box center [489, 438] width 16 height 14
